Goal: Feedback & Contribution: Contribute content

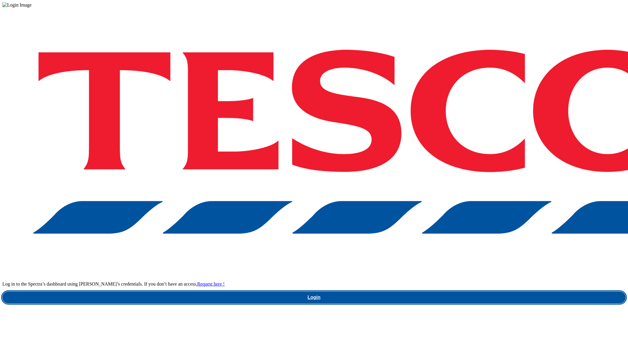
click at [448, 292] on link "Login" at bounding box center [313, 298] width 623 height 12
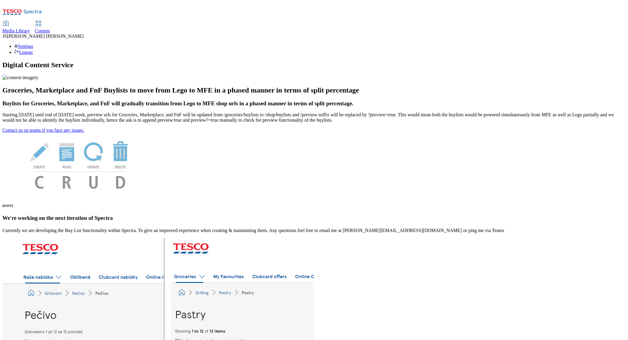
click at [50, 21] on link "Content" at bounding box center [42, 27] width 15 height 12
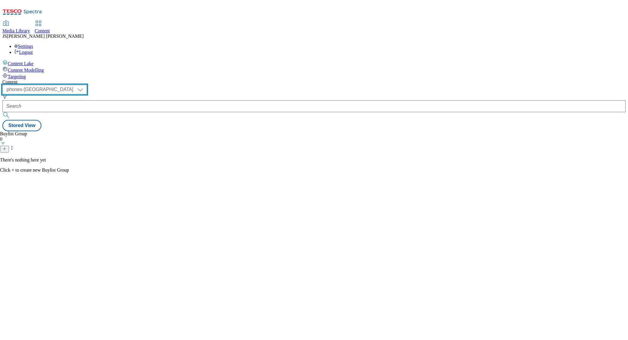
click at [87, 85] on select "ghs-roi ghs-uk ighs-cz ighs-hu ighs-sk phones-uk" at bounding box center [44, 90] width 84 height 10
select select "ghs-uk"
click at [77, 85] on select "ghs-roi ghs-uk ighs-cz ighs-hu ighs-sk phones-uk" at bounding box center [44, 90] width 84 height 10
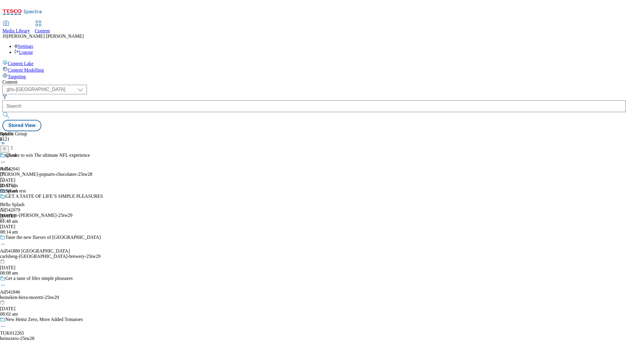
click at [20, 73] on div "Targeting" at bounding box center [313, 76] width 623 height 7
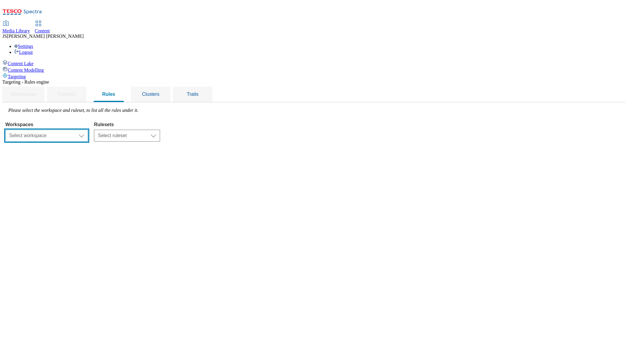
click at [88, 130] on select "Select workspace Content" at bounding box center [46, 136] width 83 height 12
select select "f510054f-adaa-4692-b570-80fa3897127a"
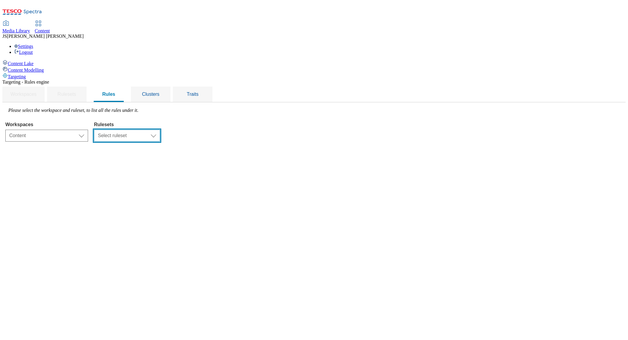
click at [160, 130] on select "Select ruleset CZ HU ROI SK UK" at bounding box center [127, 136] width 66 height 12
select select "7f9e739d-6abb-424f-b94f-4b375a3fe6e0"
click at [160, 130] on select "Select ruleset CZ HU ROI SK UK" at bounding box center [127, 136] width 66 height 12
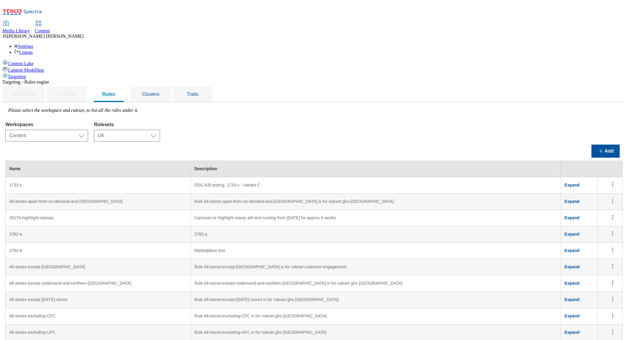
scroll to position [1325, 0]
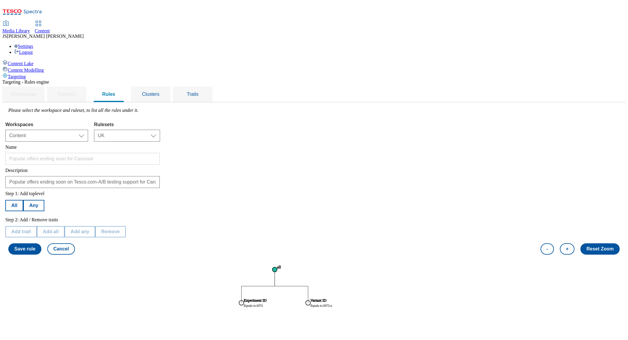
scroll to position [69, 0]
click at [244, 301] on circle at bounding box center [241, 303] width 5 height 5
click at [37, 226] on button "Edit trait" at bounding box center [20, 231] width 31 height 11
select select "experimentId"
select select "equals"
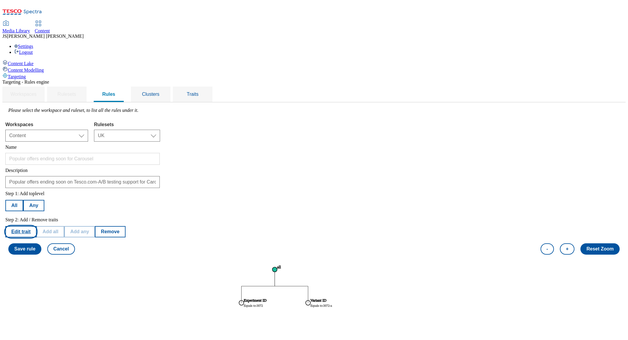
select select "3072"
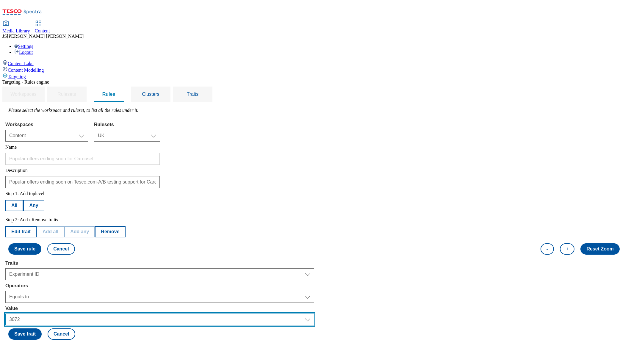
click at [98, 314] on select "Select trait value 2208 oop413 oop801 oop893 kansas_release oop1018 oop1051 193…" at bounding box center [159, 320] width 309 height 12
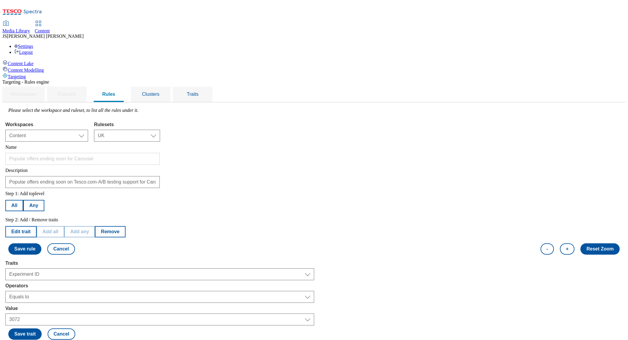
select select "ghs-uk"
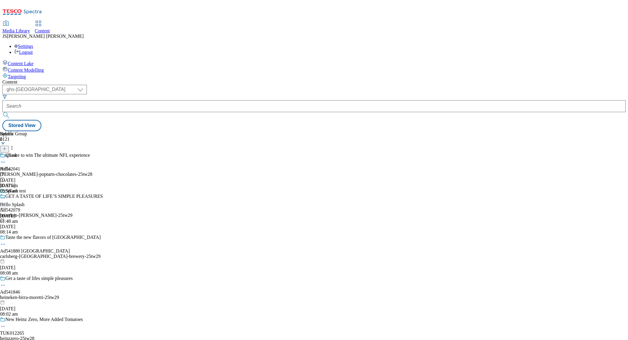
click at [27, 73] on div "Targeting" at bounding box center [313, 76] width 623 height 7
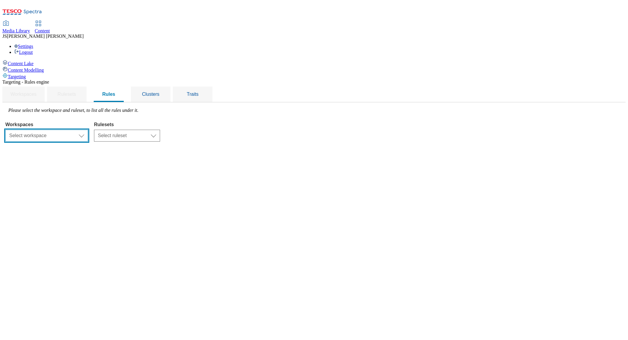
click at [88, 130] on select "Select workspace Content" at bounding box center [46, 136] width 83 height 12
select select "f510054f-adaa-4692-b570-80fa3897127a"
click at [80, 130] on select "Select workspace Content" at bounding box center [46, 136] width 83 height 12
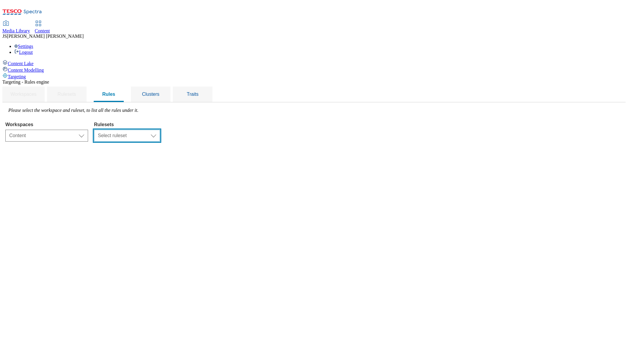
click at [160, 130] on select "Select ruleset CZ HU ROI SK UK" at bounding box center [127, 136] width 66 height 12
select select "7f9e739d-6abb-424f-b94f-4b375a3fe6e0"
click at [160, 130] on select "Select ruleset CZ HU ROI SK UK" at bounding box center [127, 136] width 66 height 12
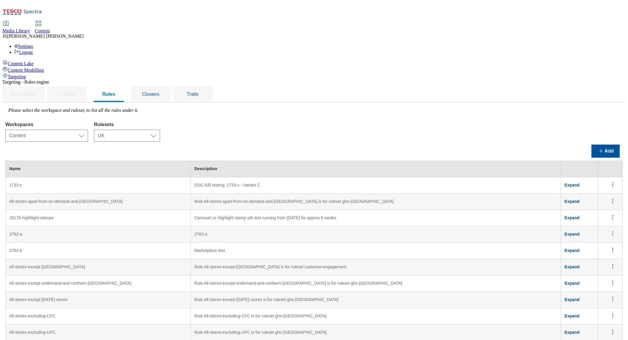
scroll to position [1250, 0]
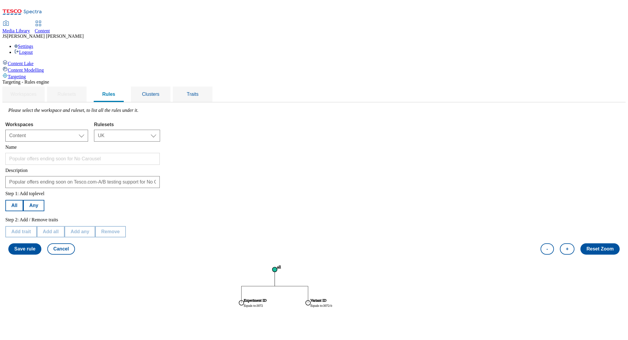
click at [244, 301] on circle at bounding box center [241, 303] width 5 height 5
click at [37, 226] on button "Edit trait" at bounding box center [20, 231] width 31 height 11
select select "experimentId"
select select "equals"
select select "3072"
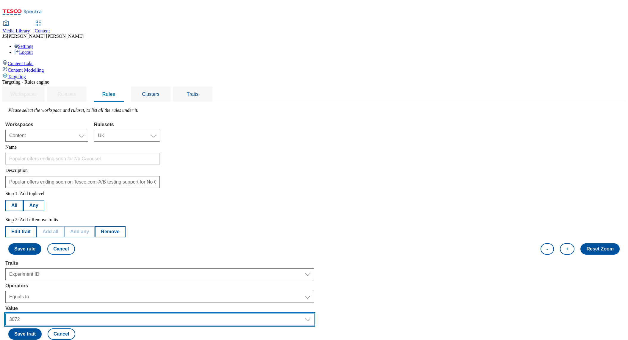
click at [97, 314] on select "Select trait value 2208 oop413 oop801 oop893 kansas_release oop1018 oop1051 193…" at bounding box center [159, 320] width 309 height 12
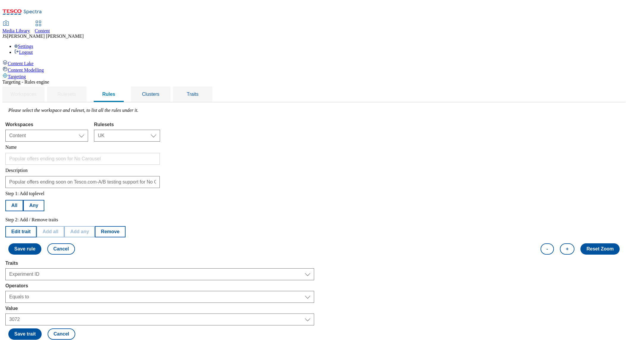
select select "variantId"
select select "3072-b"
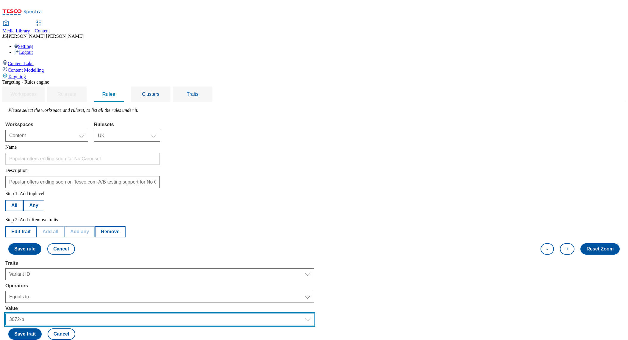
click at [101, 314] on select "Select trait value 2208-a 2208-b 413-a 413-b 801-a 801-b 801-c 893-a 893-b 893-…" at bounding box center [159, 320] width 309 height 12
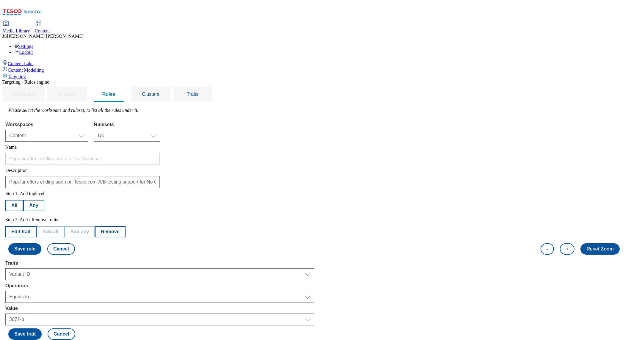
click at [26, 74] on span "Targeting" at bounding box center [17, 76] width 18 height 5
click at [29, 68] on span "Content Modelling" at bounding box center [26, 70] width 36 height 5
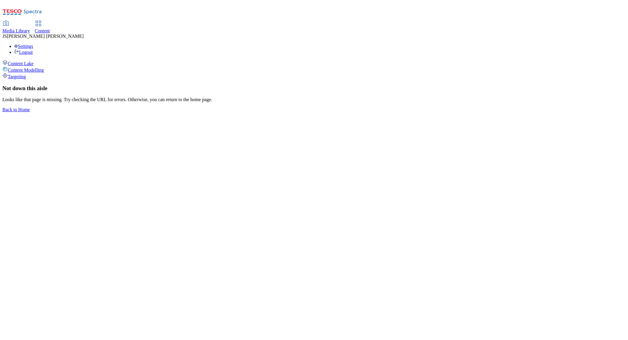
click at [26, 74] on span "Targeting" at bounding box center [17, 76] width 18 height 5
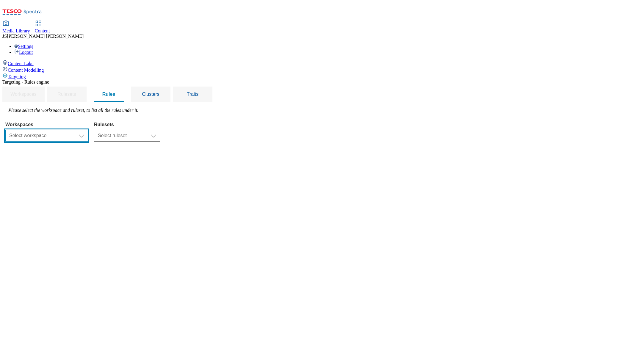
click at [88, 130] on select "Select workspace Content" at bounding box center [46, 136] width 83 height 12
select select "f510054f-adaa-4692-b570-80fa3897127a"
click at [80, 130] on select "Select workspace Content" at bounding box center [46, 136] width 83 height 12
drag, startPoint x: 328, startPoint y: 91, endPoint x: 263, endPoint y: 94, distance: 65.8
click at [328, 119] on div "Workspaces Select workspace Content Content Rulesets Select ruleset CZ HU ROI S…" at bounding box center [313, 130] width 617 height 23
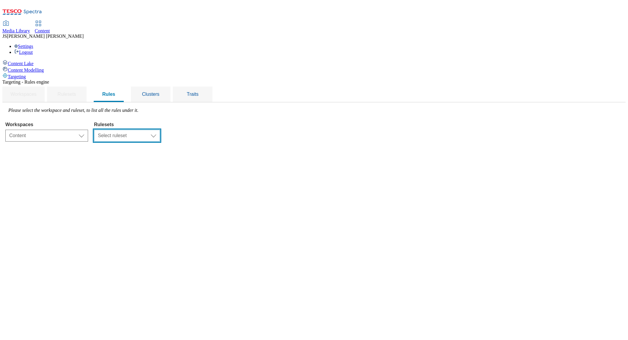
click at [160, 130] on select "Select ruleset CZ HU ROI SK UK" at bounding box center [127, 136] width 66 height 12
select select "7f9e739d-6abb-424f-b94f-4b375a3fe6e0"
click at [160, 130] on select "Select ruleset CZ HU ROI SK UK" at bounding box center [127, 136] width 66 height 12
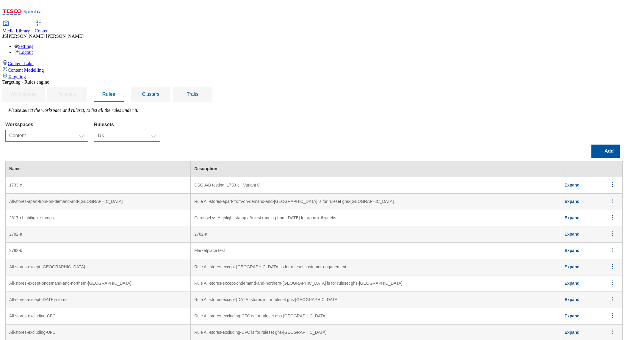
scroll to position [1237, 0]
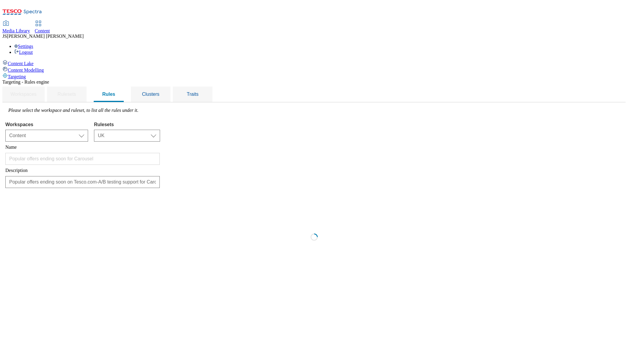
scroll to position [0, 0]
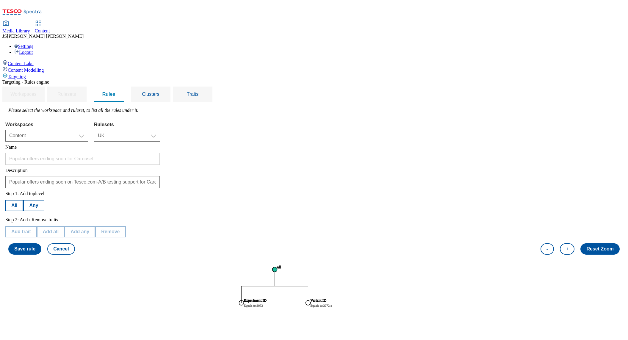
click at [277, 267] on circle at bounding box center [275, 269] width 5 height 5
click at [37, 226] on button "Add trait" at bounding box center [21, 231] width 32 height 11
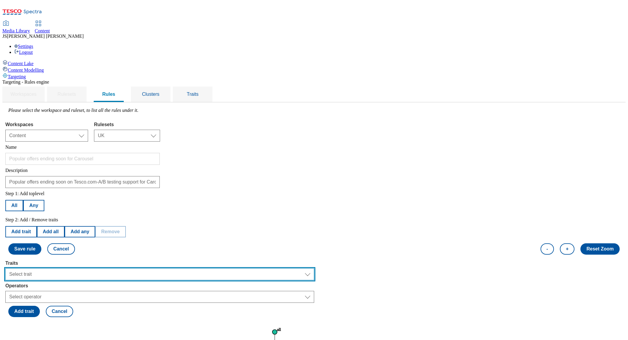
click at [101, 268] on select "Select trait Languages Operating System Content Type Variant ID Segments Store-…" at bounding box center [159, 274] width 309 height 12
select select "shoppingMethods"
click at [80, 268] on select "Select trait Languages Operating System Content Type Variant ID Segments Store-…" at bounding box center [159, 274] width 309 height 12
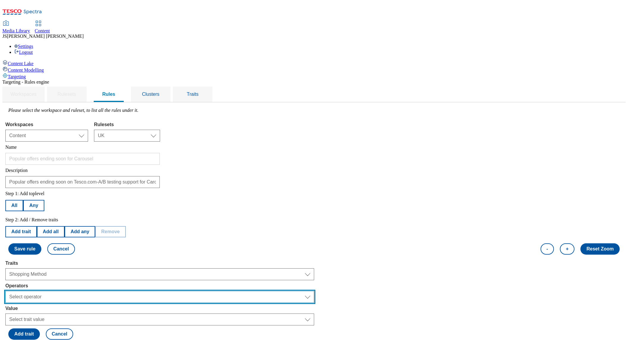
click at [89, 291] on select "Select operator Equals to Not Contains Not Equals Contains" at bounding box center [159, 297] width 309 height 12
select select "equals"
click at [80, 291] on select "Select operator Equals to Not Contains Not Equals Contains" at bounding box center [159, 297] width 309 height 12
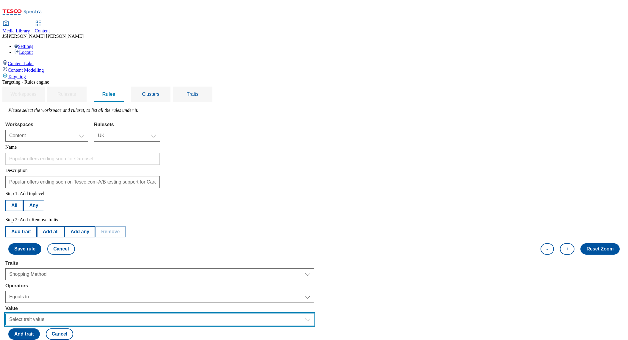
click at [103, 314] on select "Select trait value On-demand On-demand 2 Delivery Click and collect" at bounding box center [159, 320] width 309 height 12
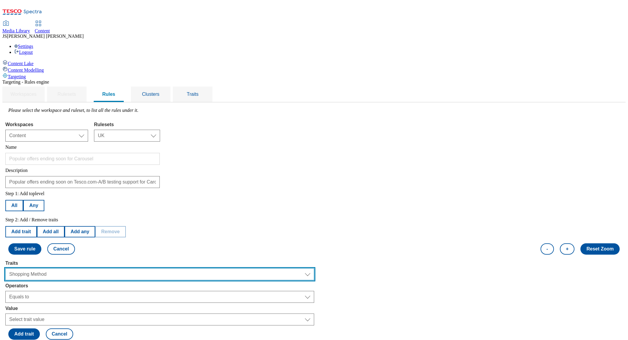
click at [115, 268] on select "Select trait Languages Operating System Content Type Variant ID Segments Store-…" at bounding box center [159, 274] width 309 height 12
select select "segments"
click at [80, 268] on select "Select trait Languages Operating System Content Type Variant ID Segments Store-…" at bounding box center [159, 274] width 309 height 12
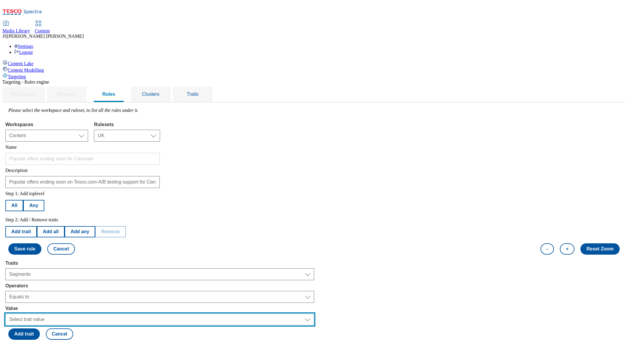
click at [95, 314] on select "Select trait value Unpacked Shoppers Logged In Shopper Anonymous Shopper F&F sh…" at bounding box center [159, 320] width 309 height 12
select select "u-li"
click at [80, 314] on select "Select trait value Unpacked Shoppers Logged In Shopper Anonymous Shopper F&F sh…" at bounding box center [159, 320] width 309 height 12
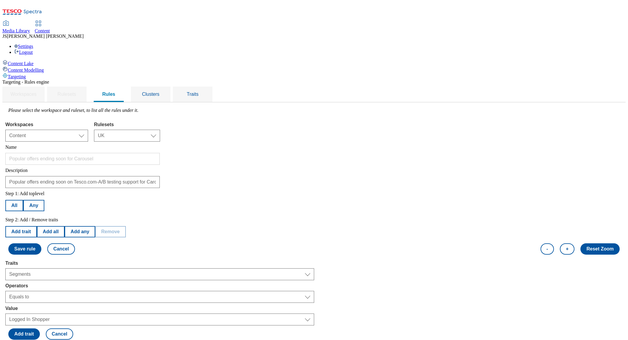
drag, startPoint x: 83, startPoint y: 237, endPoint x: 87, endPoint y: 229, distance: 8.6
click at [40, 328] on button "Add trait" at bounding box center [24, 333] width 32 height 11
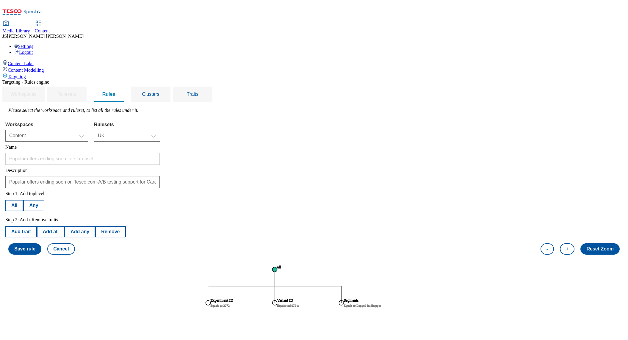
drag, startPoint x: 246, startPoint y: 233, endPoint x: 249, endPoint y: 231, distance: 3.6
click at [41, 243] on button "Save rule" at bounding box center [24, 248] width 33 height 11
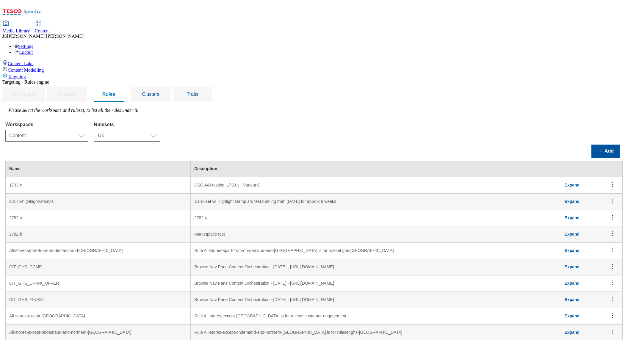
click at [10, 20] on icon at bounding box center [5, 23] width 7 height 7
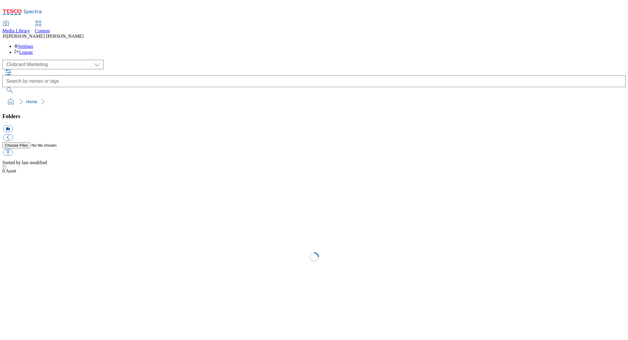
scroll to position [0, 0]
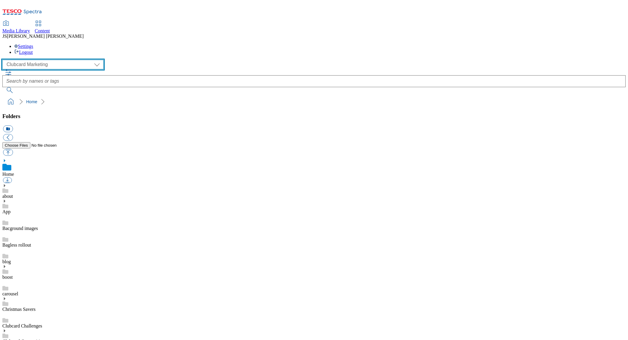
click at [41, 60] on select "Clubcard Marketing Dotcom UK GHS Marketing UK GHS ROI iGHS Marketing CE MCA CZ …" at bounding box center [52, 65] width 101 height 10
select select "flare-homepage"
click at [4, 60] on select "Clubcard Marketing Dotcom UK GHS Marketing UK GHS ROI iGHS Marketing CE MCA CZ …" at bounding box center [52, 65] width 101 height 10
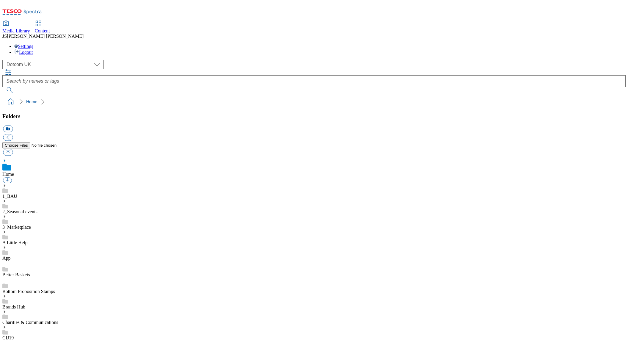
click at [5, 246] on use at bounding box center [4, 247] width 1 height 3
click at [7, 293] on icon at bounding box center [4, 295] width 4 height 4
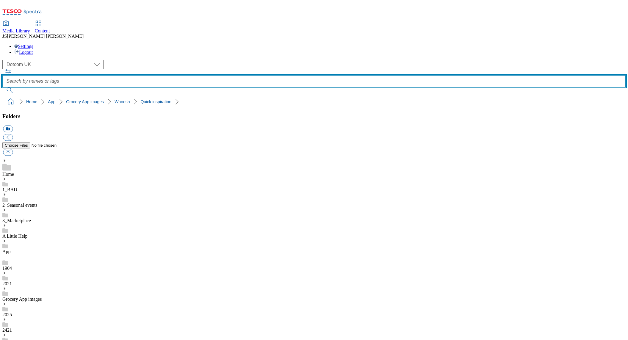
click at [228, 75] on input "text" at bounding box center [313, 81] width 623 height 12
type input "30 years"
click at [2, 87] on button "submit" at bounding box center [9, 90] width 15 height 6
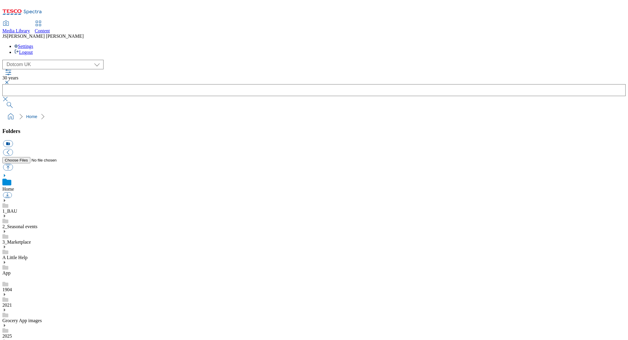
click at [50, 28] on span "Content" at bounding box center [42, 30] width 15 height 5
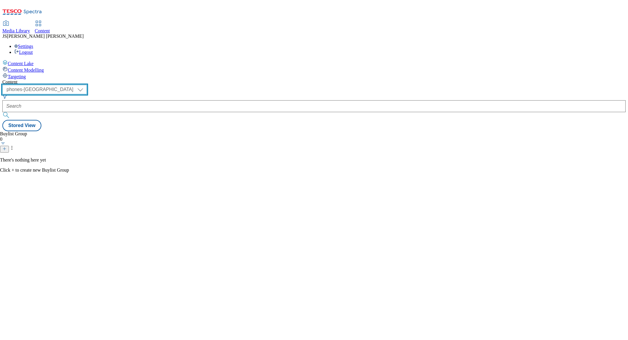
click at [87, 85] on select "ghs-roi ghs-uk ighs-cz ighs-hu ighs-sk phones-uk" at bounding box center [44, 90] width 84 height 10
select select "ghs-uk"
click at [77, 85] on select "ghs-roi ghs-uk ighs-cz ighs-hu ighs-sk phones-uk" at bounding box center [44, 90] width 84 height 10
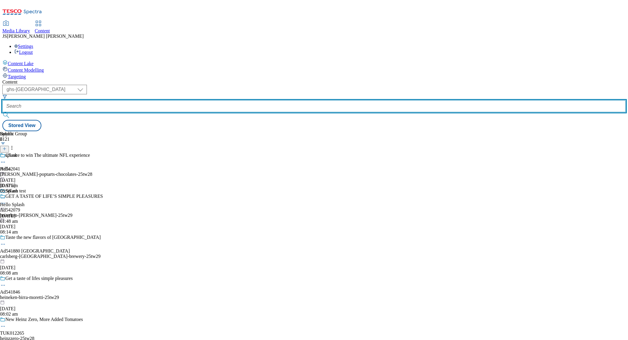
click at [148, 100] on input "text" at bounding box center [313, 106] width 623 height 12
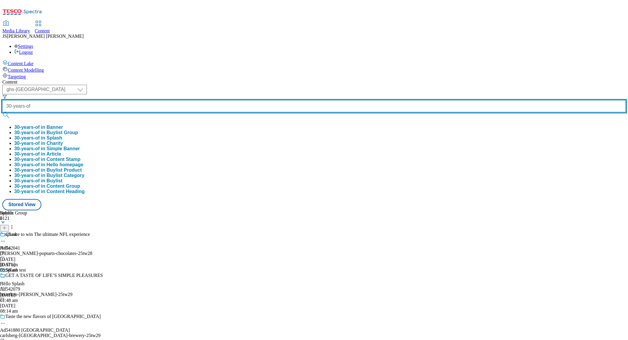
type input "30-years-of"
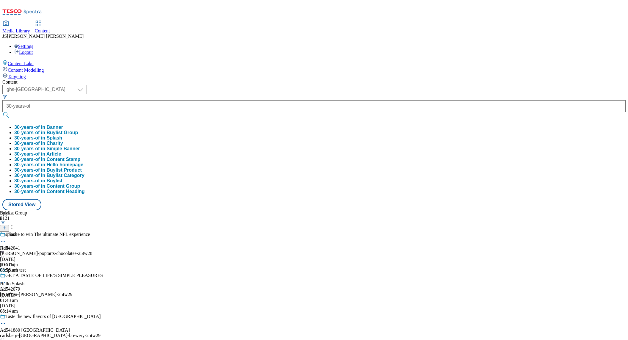
click at [78, 130] on button "30-years-of in Buylist Group" at bounding box center [46, 132] width 64 height 5
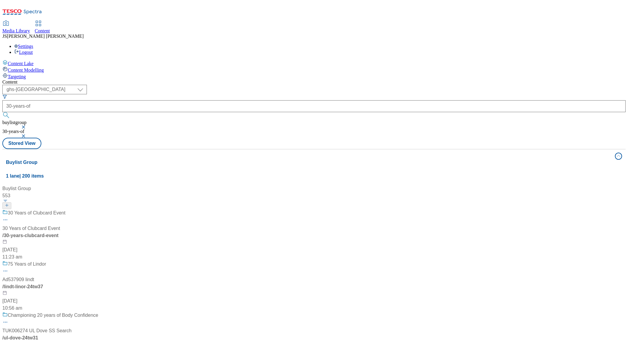
scroll to position [136, 0]
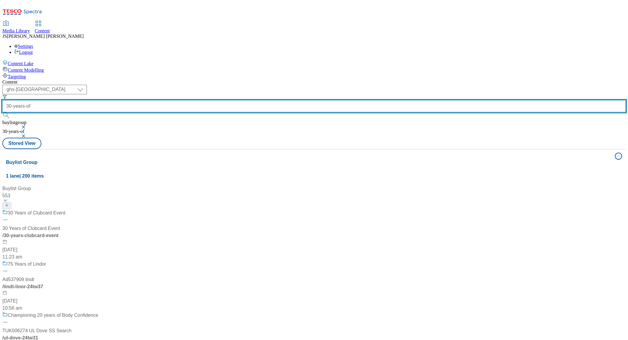
click at [158, 100] on input "30-years-of" at bounding box center [313, 106] width 623 height 12
click at [157, 100] on input "whoosh" at bounding box center [313, 106] width 623 height 12
type input "whoosh"
click at [2, 112] on button "submit" at bounding box center [6, 115] width 8 height 6
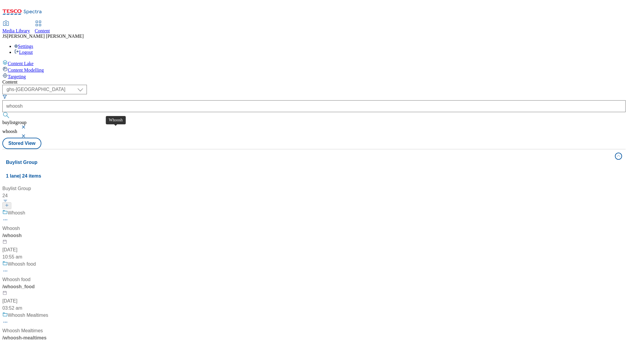
click at [20, 225] on span "Whoosh" at bounding box center [11, 228] width 18 height 7
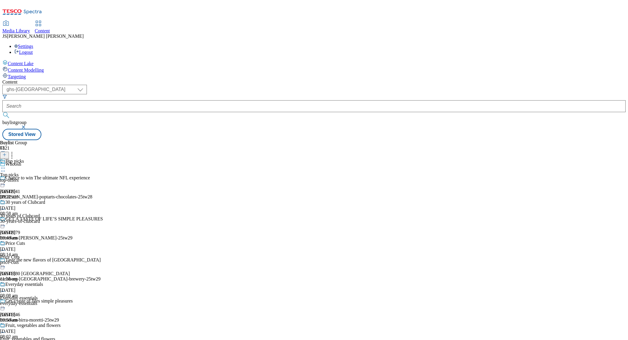
click at [6, 206] on icon at bounding box center [3, 209] width 6 height 6
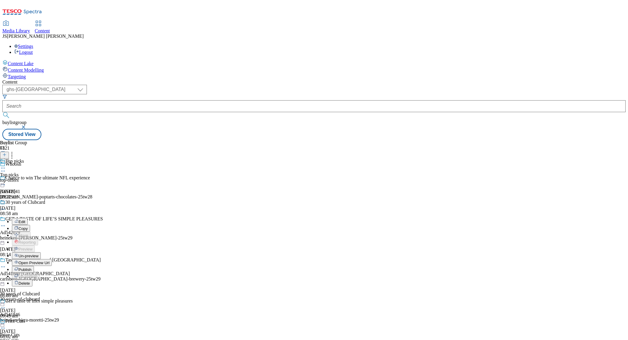
click at [25, 220] on span "Edit" at bounding box center [21, 222] width 7 height 4
select select "seasonal"
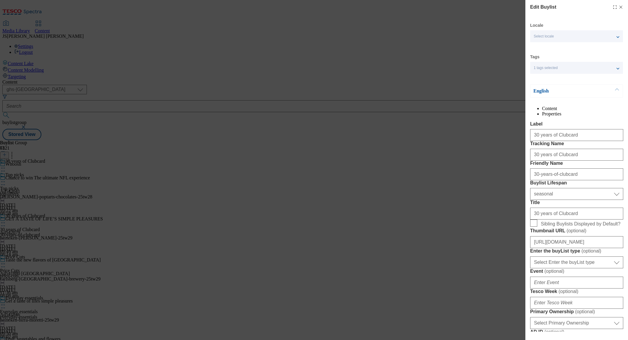
select select "Banner"
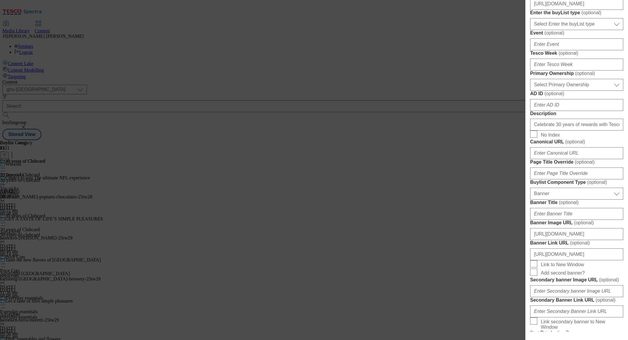
scroll to position [198, 0]
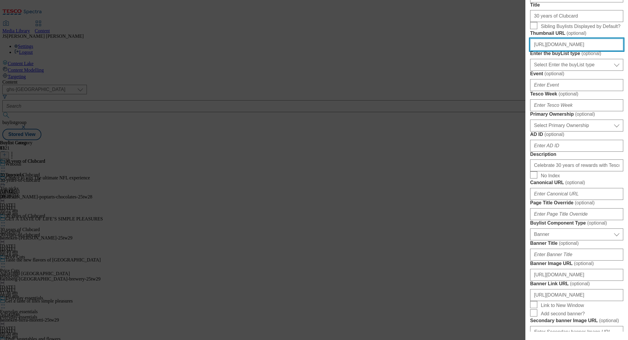
click at [557, 51] on input "https://digitalcontent.api.tesco.com/v2/media/ghs-mktg/e3e7ff99-59fd-42cc-9c6c-…" at bounding box center [576, 45] width 93 height 12
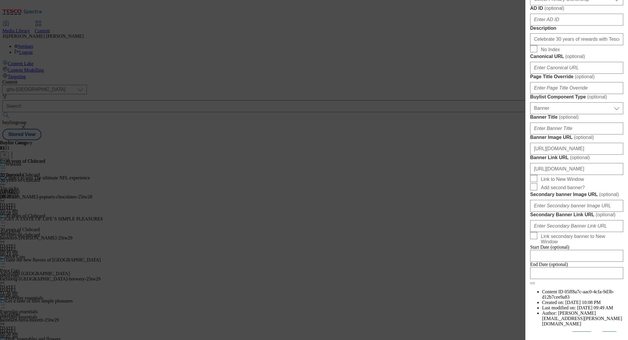
scroll to position [552, 0]
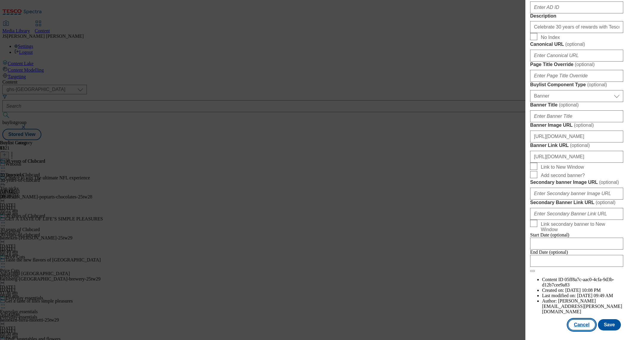
click at [579, 327] on button "Cancel" at bounding box center [581, 324] width 27 height 11
select select "seasonal"
select select "Banner"
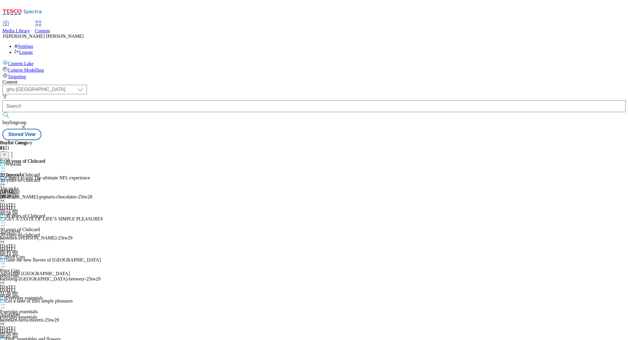
scroll to position [419, 0]
click at [6, 220] on icon at bounding box center [3, 223] width 6 height 6
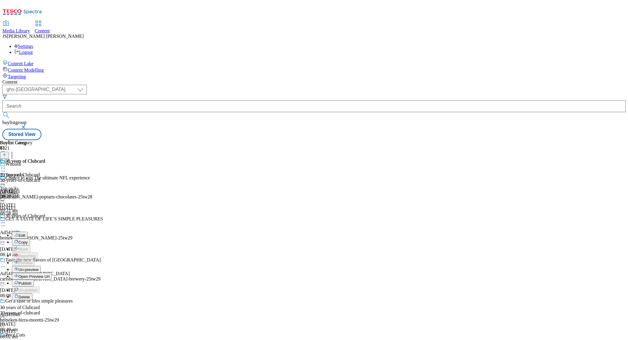
click at [32, 281] on span "Publish" at bounding box center [24, 283] width 13 height 4
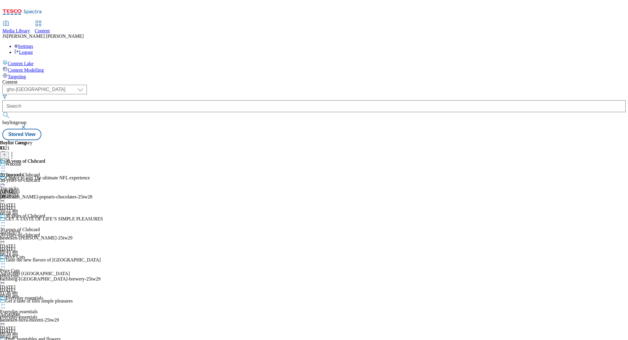
click at [30, 21] on link "Media Library" at bounding box center [16, 27] width 28 height 12
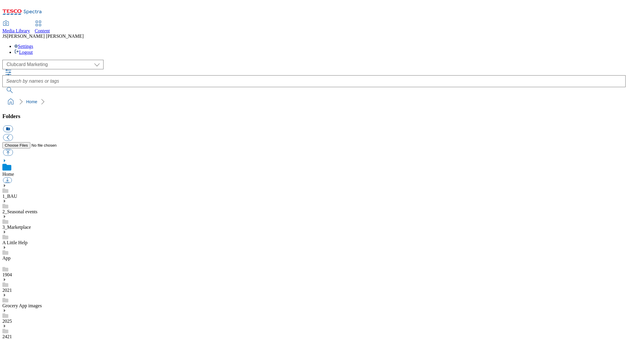
scroll to position [1, 0]
click at [30, 28] on span "Media Library" at bounding box center [16, 30] width 28 height 5
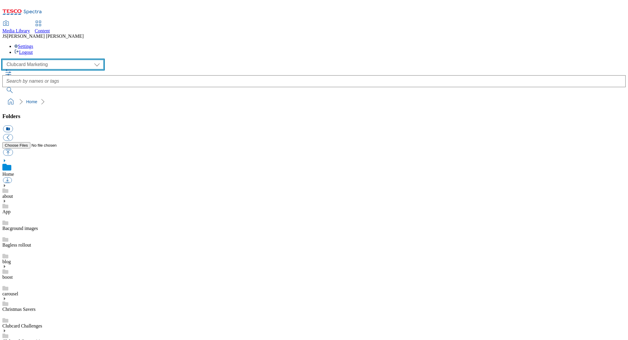
click at [40, 60] on select "Clubcard Marketing Dotcom UK GHS Marketing UK GHS ROI iGHS Marketing CE MCA CZ …" at bounding box center [52, 65] width 101 height 10
select select "flare-homepage"
click at [4, 60] on select "Clubcard Marketing Dotcom UK GHS Marketing UK GHS ROI iGHS Marketing CE MCA CZ …" at bounding box center [52, 65] width 101 height 10
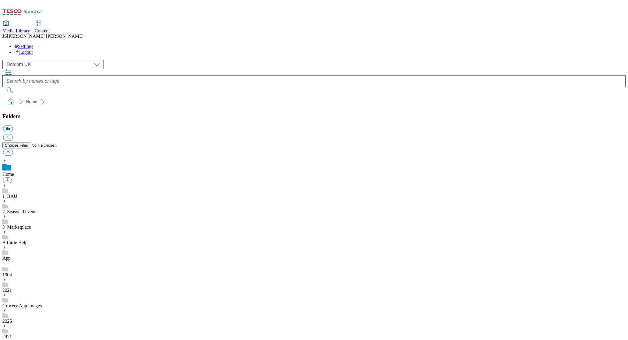
click at [5, 246] on use at bounding box center [4, 247] width 1 height 3
click at [23, 293] on div "Grocery App images" at bounding box center [313, 300] width 623 height 15
click at [5, 287] on use at bounding box center [4, 288] width 1 height 3
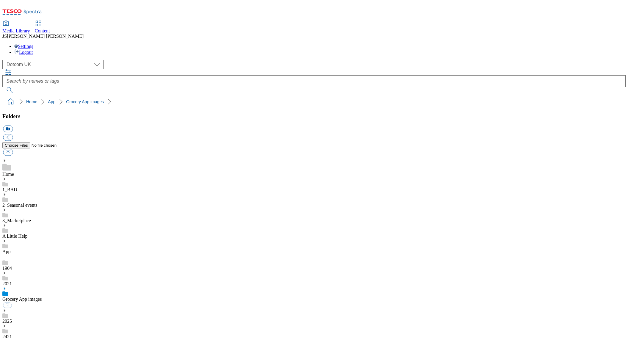
scroll to position [4, 0]
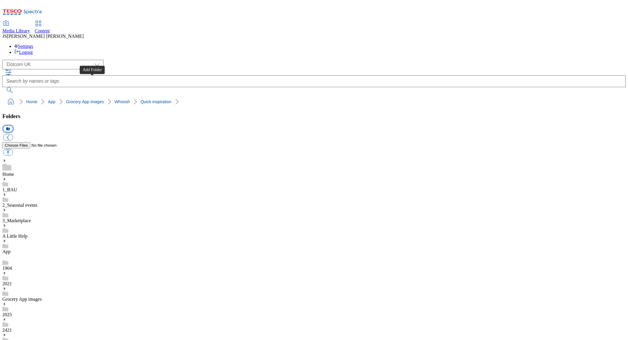
click at [13, 126] on button "icon_new_folder" at bounding box center [8, 129] width 10 height 7
type input "30 years of Clubcard"
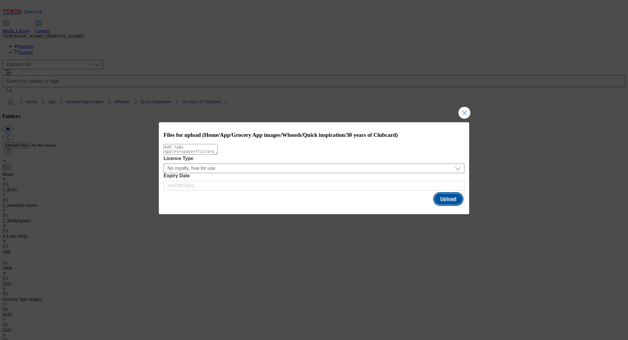
click at [454, 198] on button "Upload" at bounding box center [448, 198] width 28 height 11
